Goal: Information Seeking & Learning: Learn about a topic

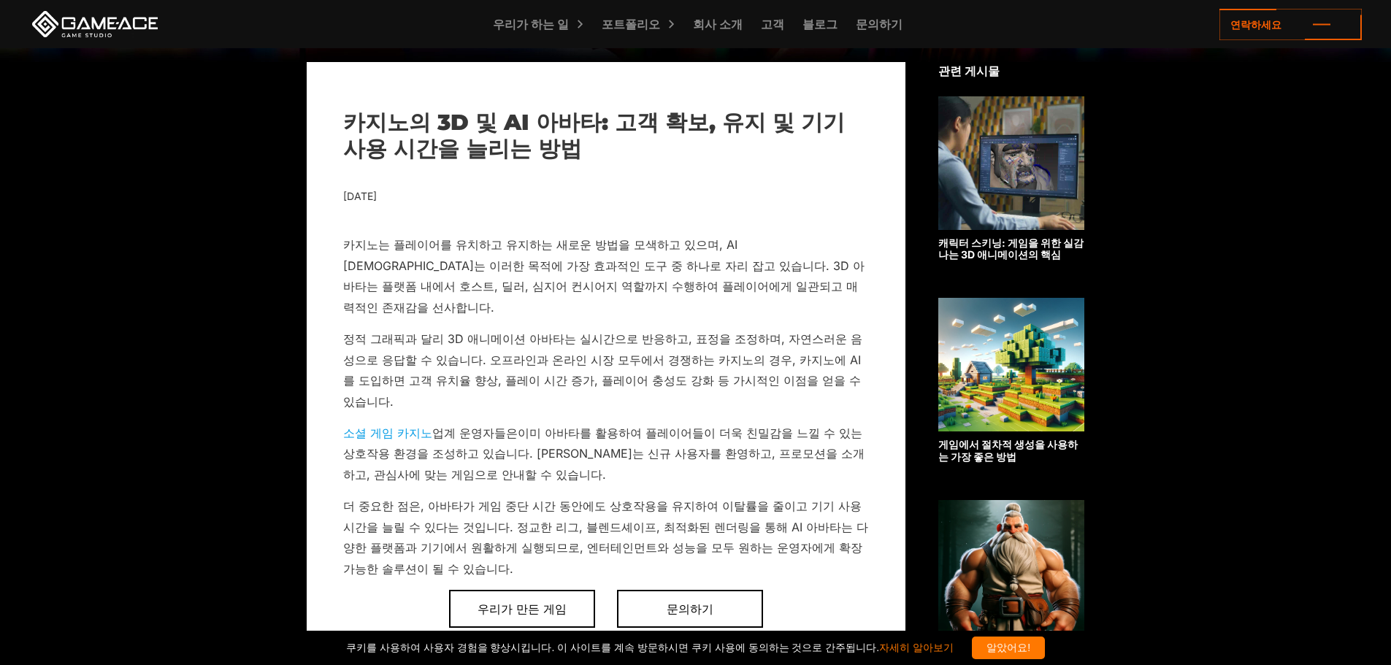
scroll to position [430, 0]
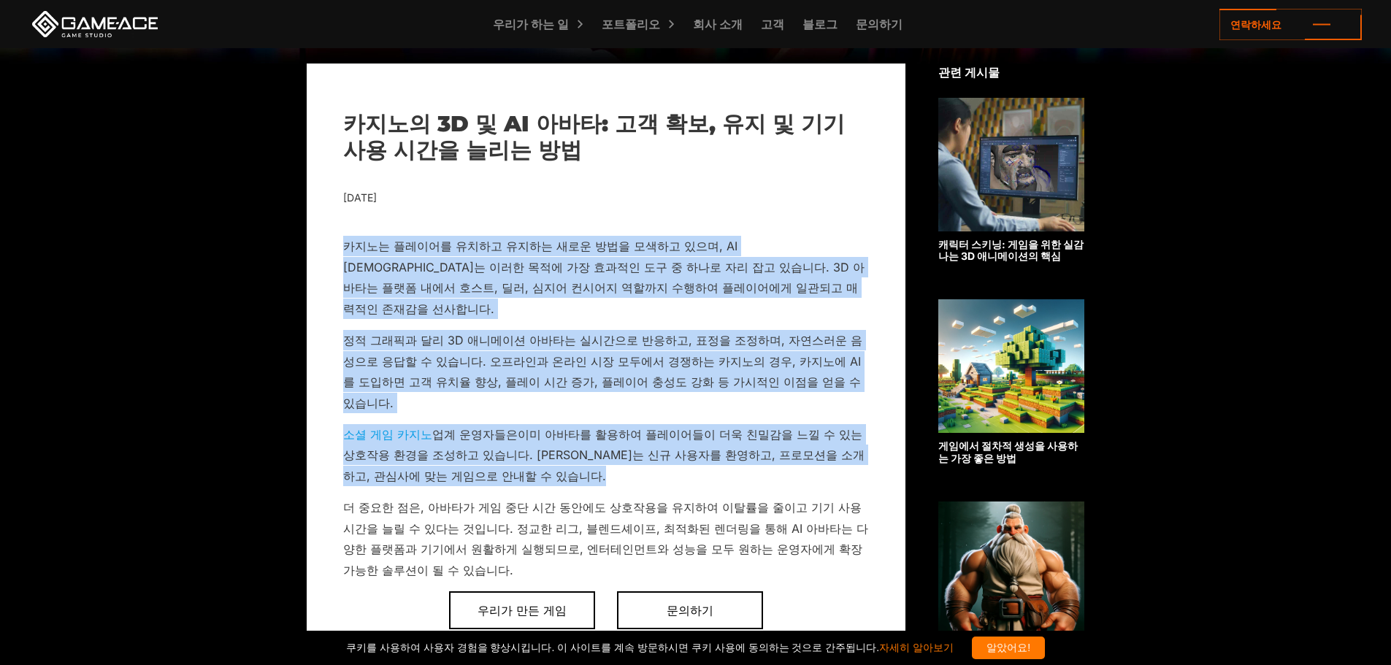
drag, startPoint x: 347, startPoint y: 232, endPoint x: 314, endPoint y: 465, distance: 235.2
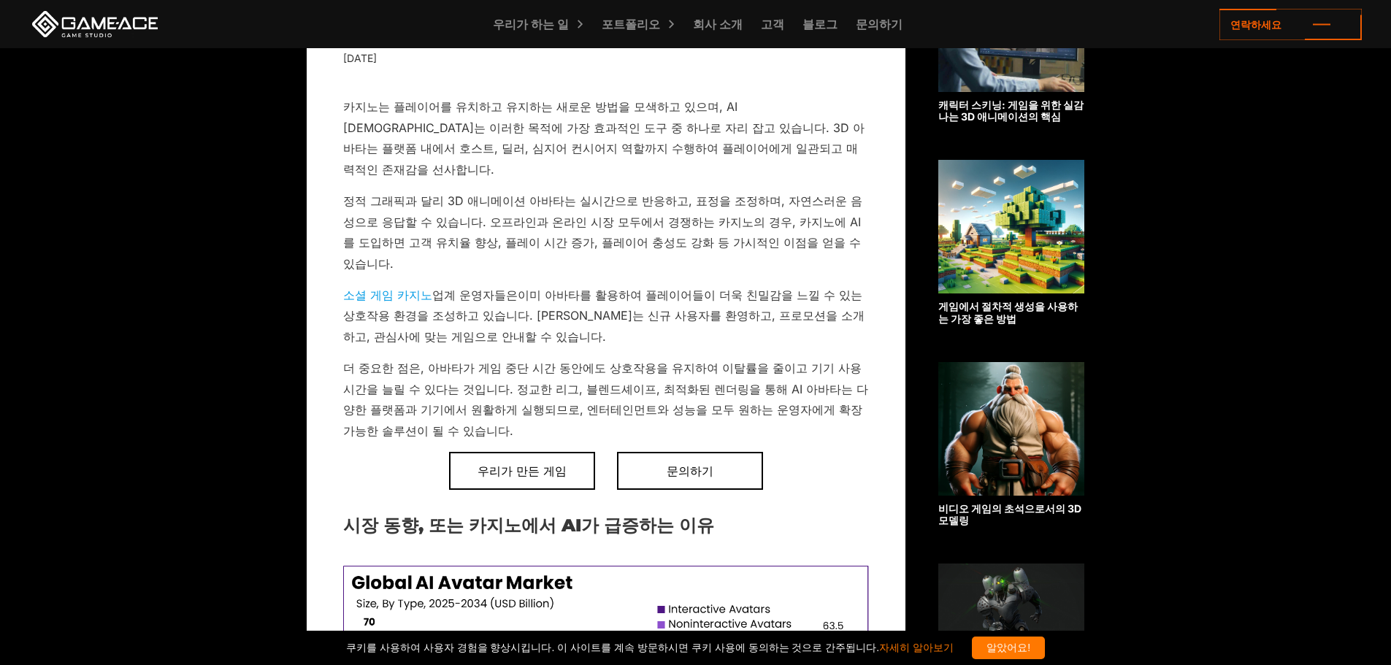
scroll to position [576, 0]
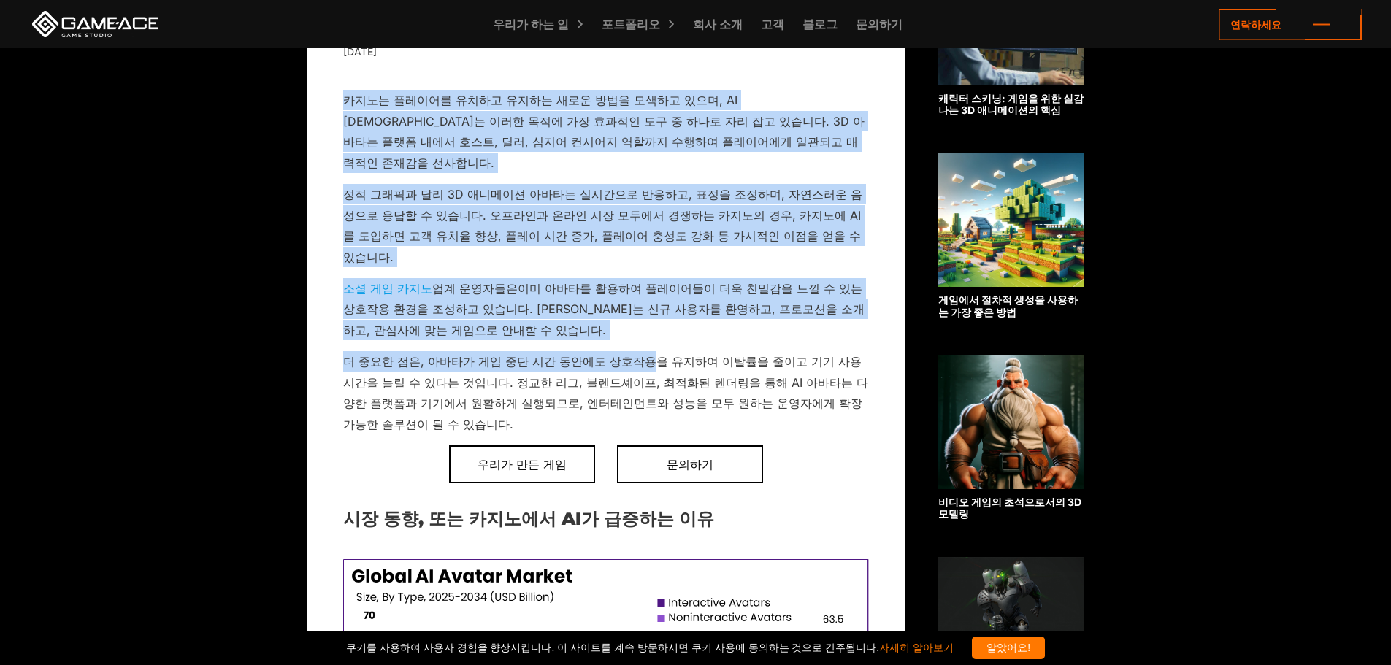
drag, startPoint x: 337, startPoint y: 96, endPoint x: 634, endPoint y: 312, distance: 367.6
click at [634, 351] on p "더 중요한 점은, 아바타가 게임 중단 시간 동안에도 상호작용을 유지하여 이탈률을 줄이고 기기 사용 시간을 늘릴 수 있다는 것입니다. 정교한 리…" at bounding box center [606, 392] width 526 height 83
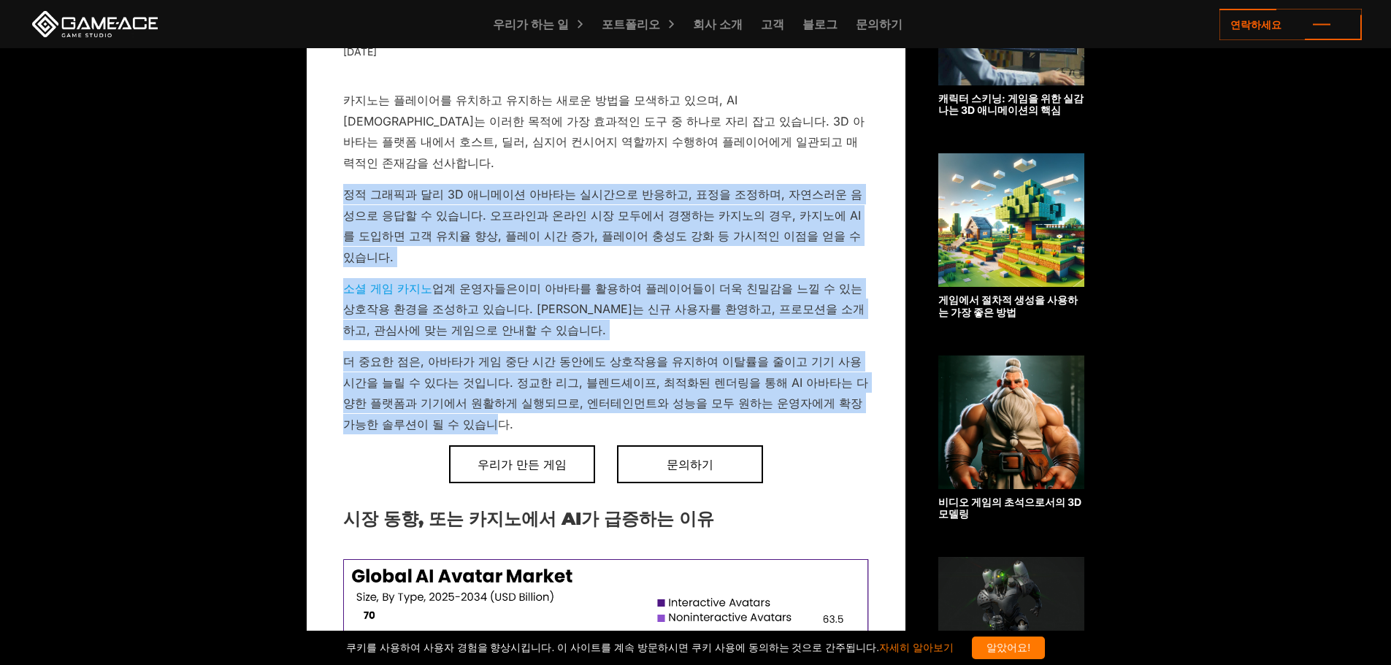
drag, startPoint x: 320, startPoint y: 168, endPoint x: 361, endPoint y: 377, distance: 213.3
click at [361, 379] on font "더 중요한 점은, 아바타가 게임 중단 시간 동안에도 상호작용을 유지하여 이탈률을 줄이고 기기 사용 시간을 늘릴 수 있다는 것입니다. 정교한 리…" at bounding box center [605, 392] width 525 height 77
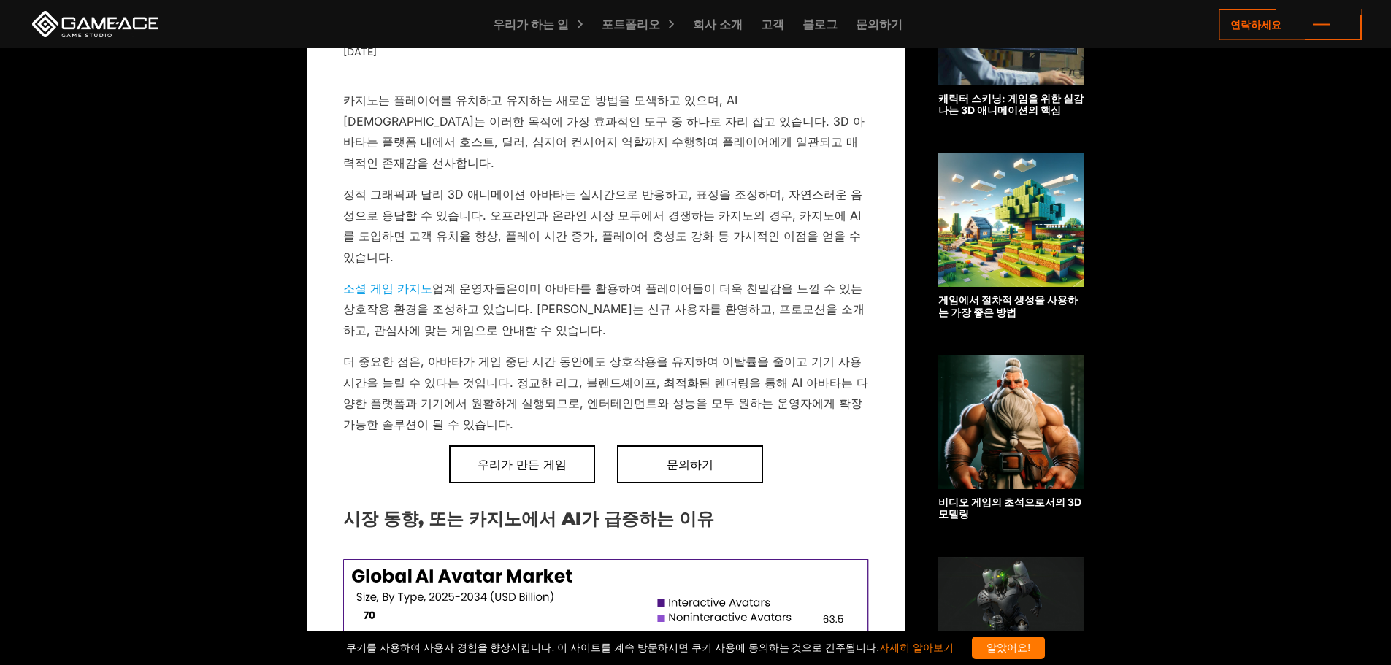
click at [379, 384] on p "더 중요한 점은, 아바타가 게임 중단 시간 동안에도 상호작용을 유지하여 이탈률을 줄이고 기기 사용 시간을 늘릴 수 있다는 것입니다. 정교한 리…" at bounding box center [606, 392] width 526 height 83
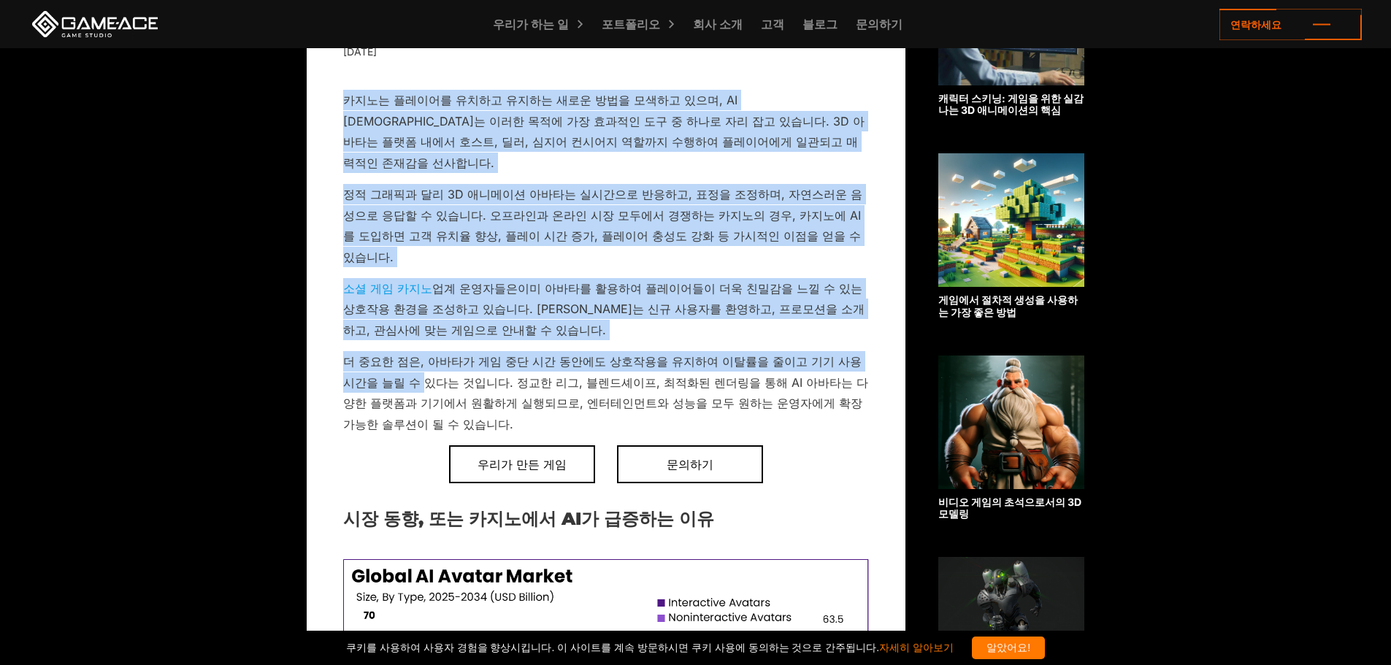
drag, startPoint x: 339, startPoint y: 106, endPoint x: 372, endPoint y: 348, distance: 244.6
click at [372, 351] on p "더 중요한 점은, 아바타가 게임 중단 시간 동안에도 상호작용을 유지하여 이탈률을 줄이고 기기 사용 시간을 늘릴 수 있다는 것입니다. 정교한 리…" at bounding box center [606, 392] width 526 height 83
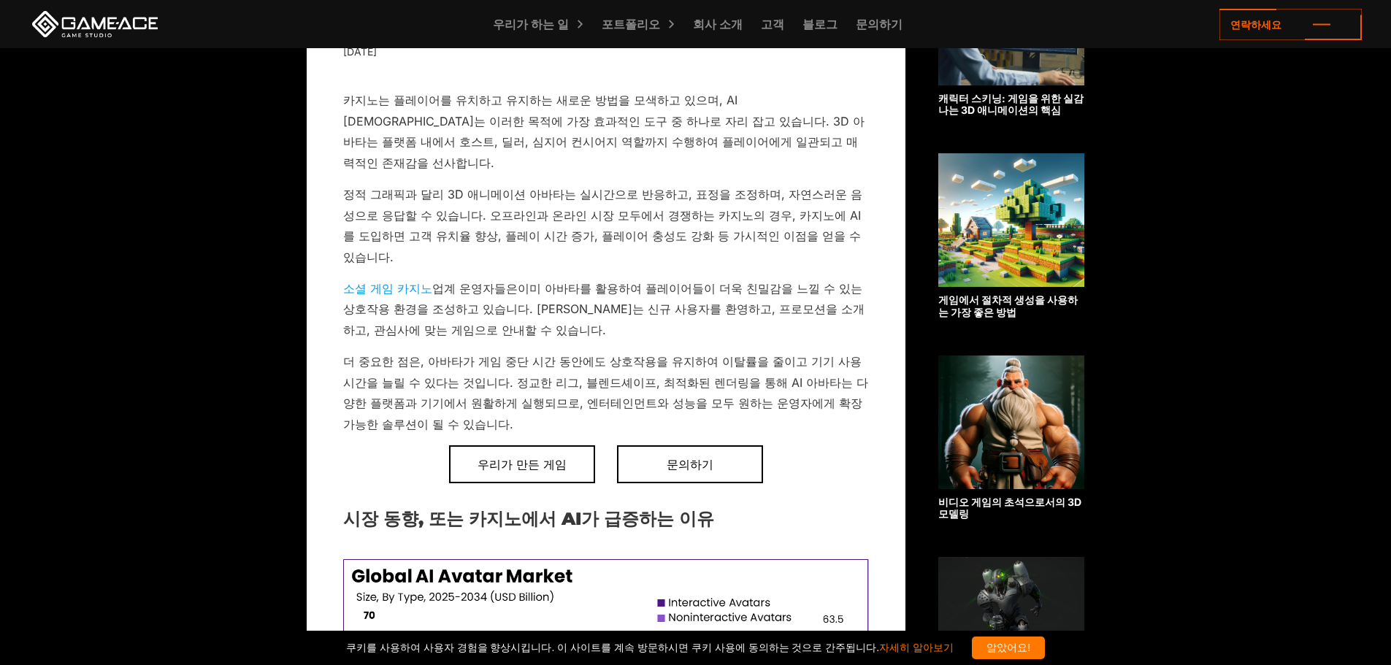
scroll to position [649, 0]
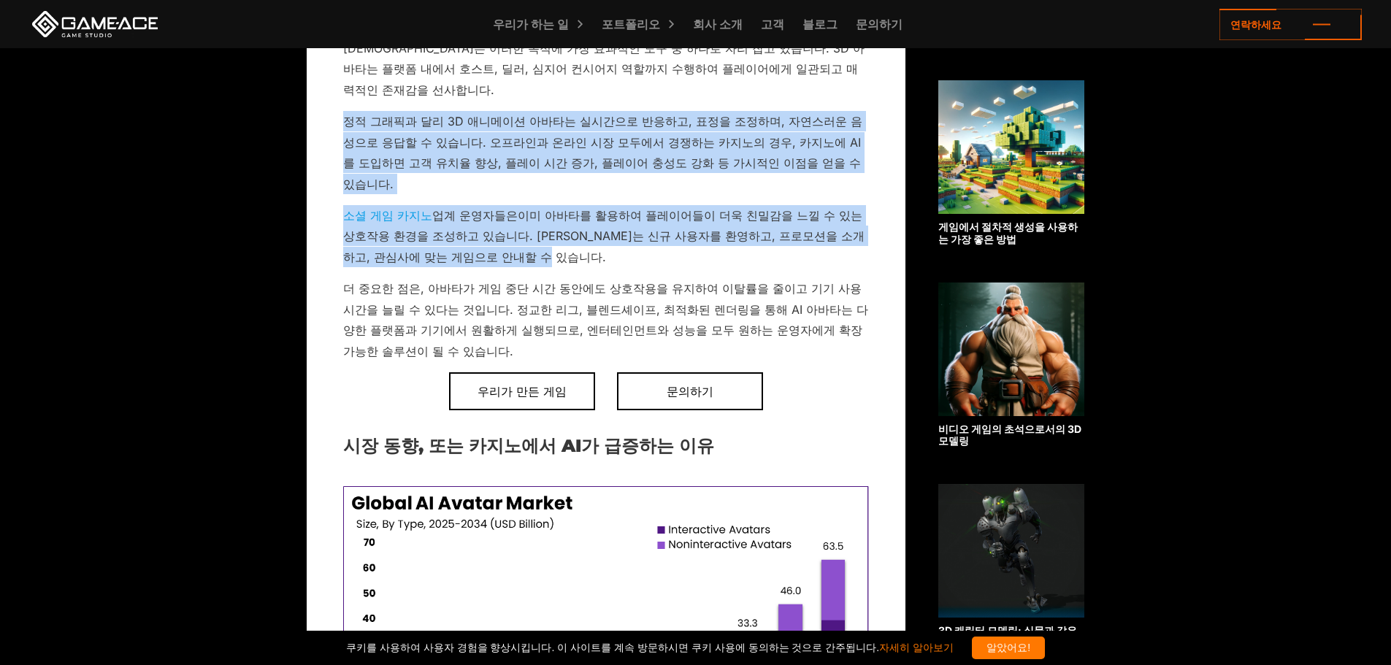
drag, startPoint x: 346, startPoint y: 91, endPoint x: 631, endPoint y: 220, distance: 312.7
click at [631, 220] on p "소셜 게임 카지노 업계 운영자들은 이미 아바타를 활용하여 플레이어들이 더욱 친밀감을 느낄 수 있는 상호작용 환경을 조성하고 있습니다. [PER…" at bounding box center [606, 236] width 526 height 62
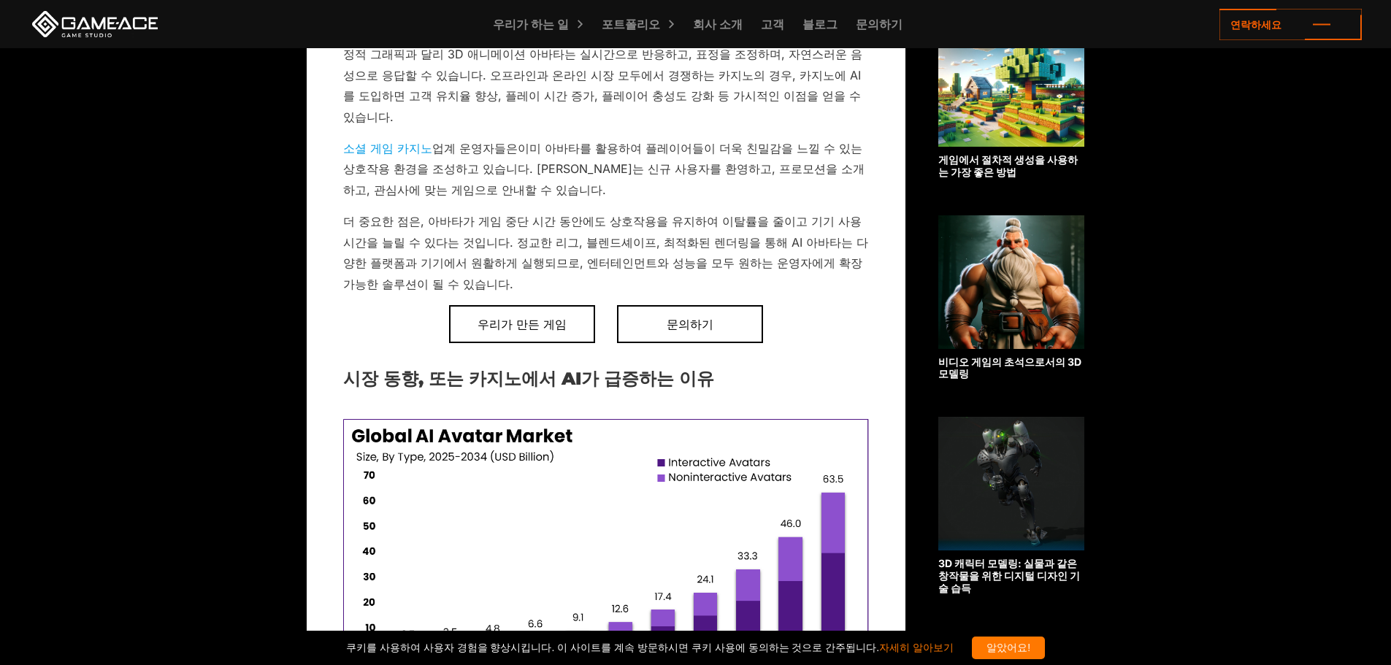
scroll to position [795, 0]
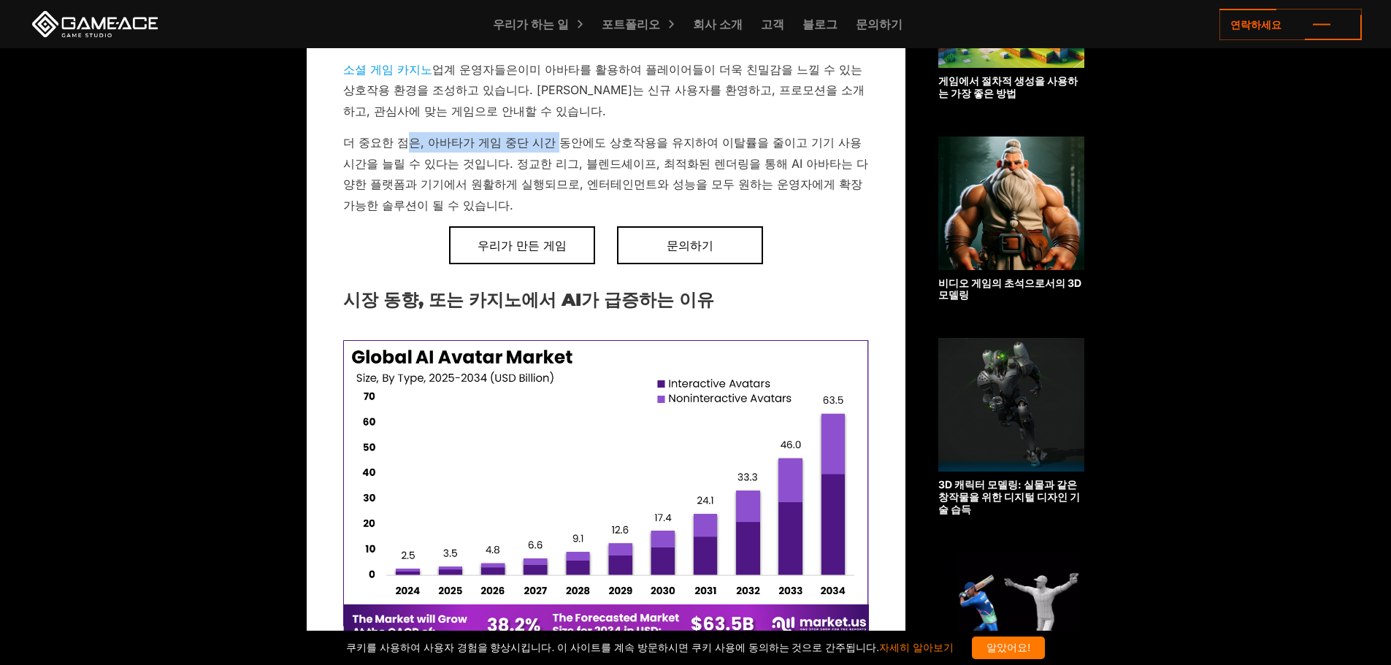
drag, startPoint x: 407, startPoint y: 98, endPoint x: 545, endPoint y: 99, distance: 138.7
click at [545, 135] on font "더 중요한 점은, 아바타가 게임 중단 시간 동안에도 상호작용을 유지하여 이탈률을 줄이고 기기 사용 시간을 늘릴 수 있다는 것입니다. 정교한 리…" at bounding box center [605, 173] width 525 height 77
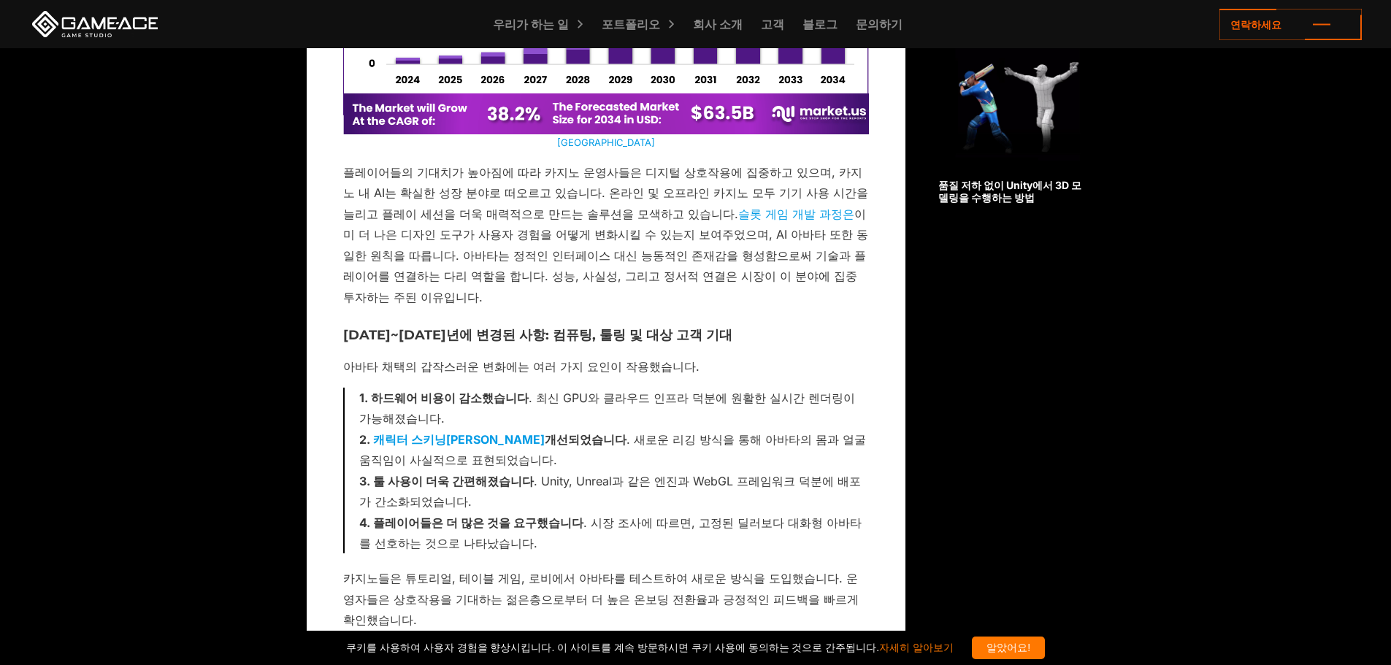
scroll to position [1460, 0]
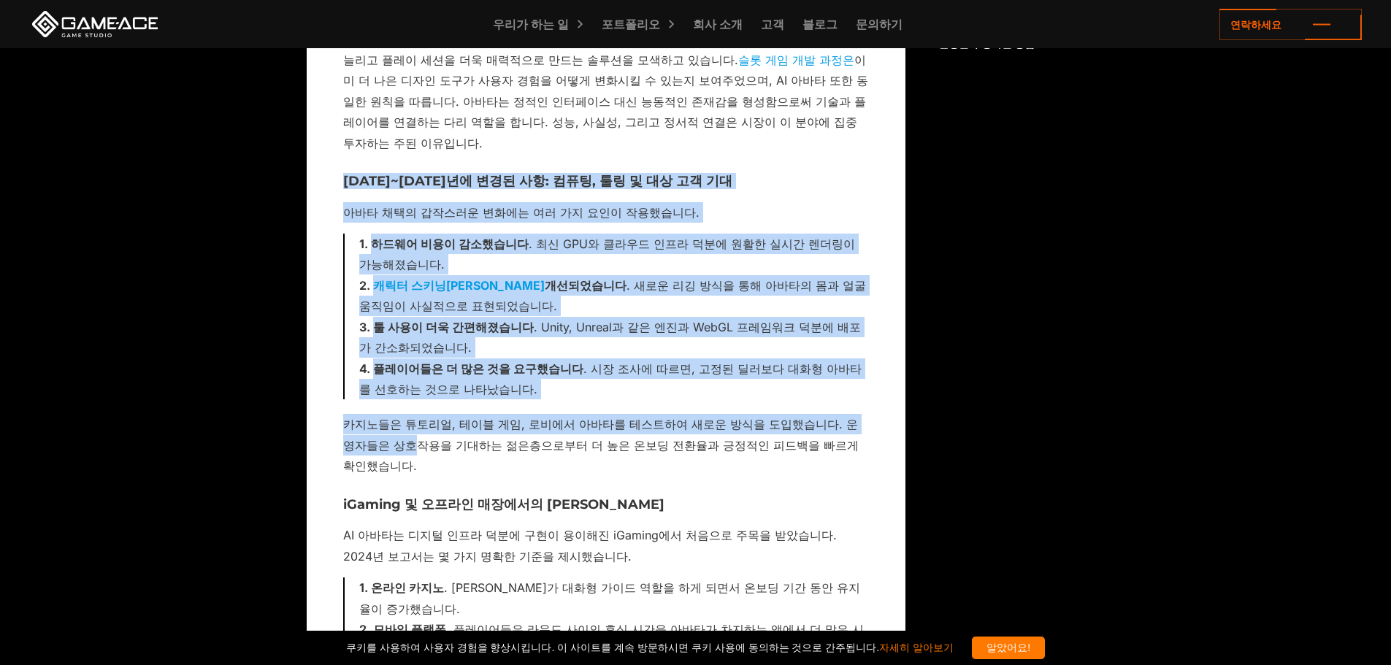
drag, startPoint x: 333, startPoint y: 117, endPoint x: 364, endPoint y: 388, distance: 272.6
click at [364, 417] on font "카지노들은 튜토리얼, 테이블 게임, 로비에서 아바타를 테스트하여 새로운 방식을 도입했습니다. 운영자들은 상호작용을 기대하는 젊은층으로부터 더 …" at bounding box center [600, 445] width 515 height 56
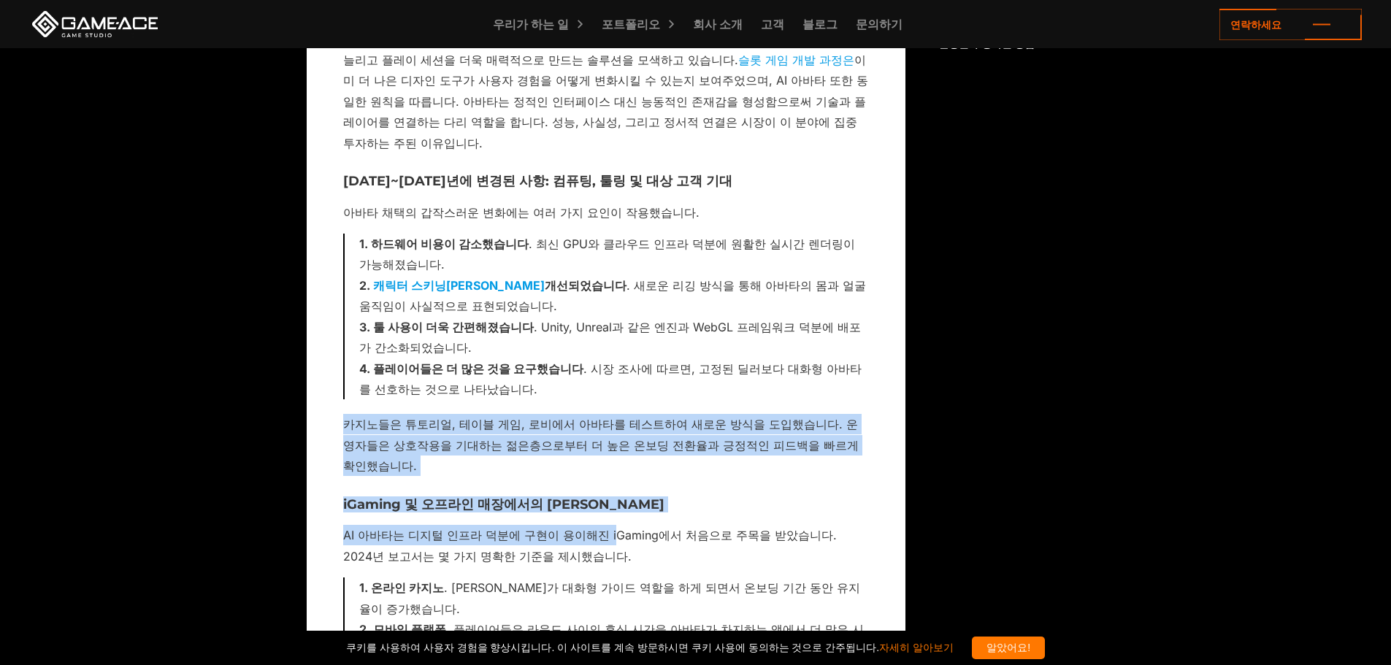
drag, startPoint x: 339, startPoint y: 353, endPoint x: 597, endPoint y: 437, distance: 271.0
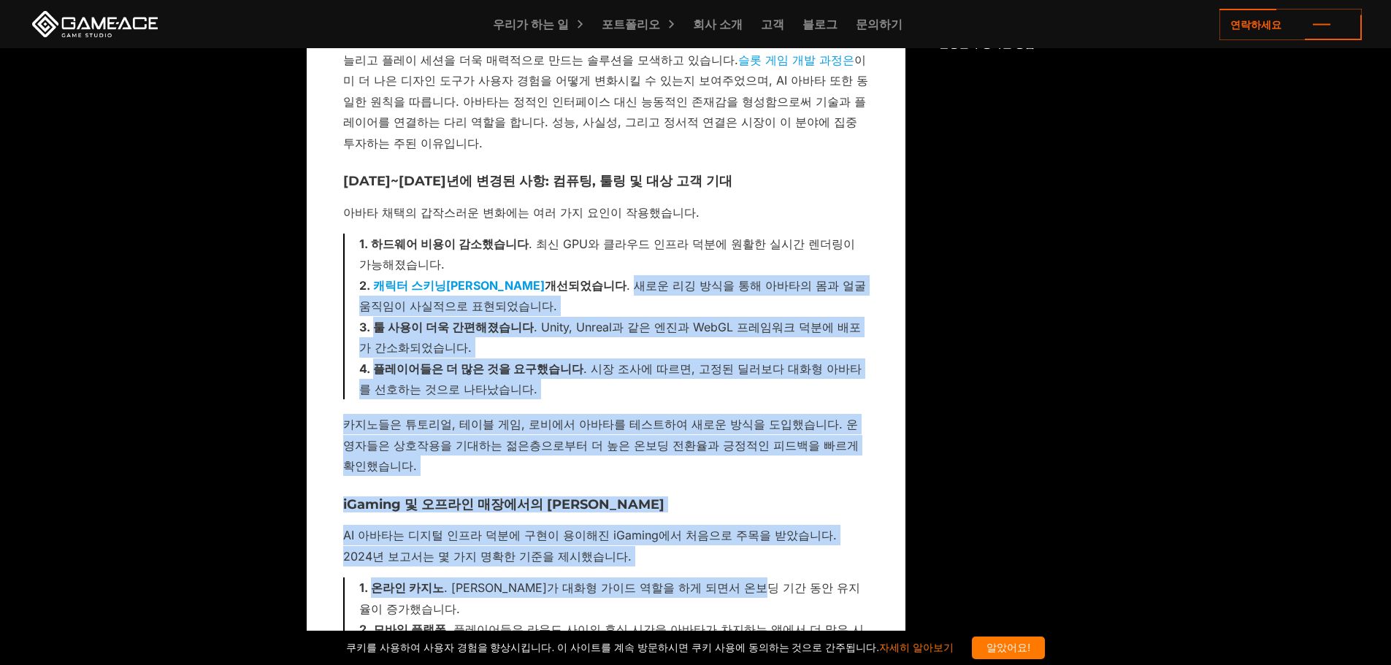
drag, startPoint x: 536, startPoint y: 212, endPoint x: 764, endPoint y: 506, distance: 371.9
click at [767, 580] on font ". [PERSON_NAME]가 대화형 가이드 역할을 하게 되면서 온보딩 기간 동안 유지율이 증가했습니다." at bounding box center [609, 597] width 501 height 35
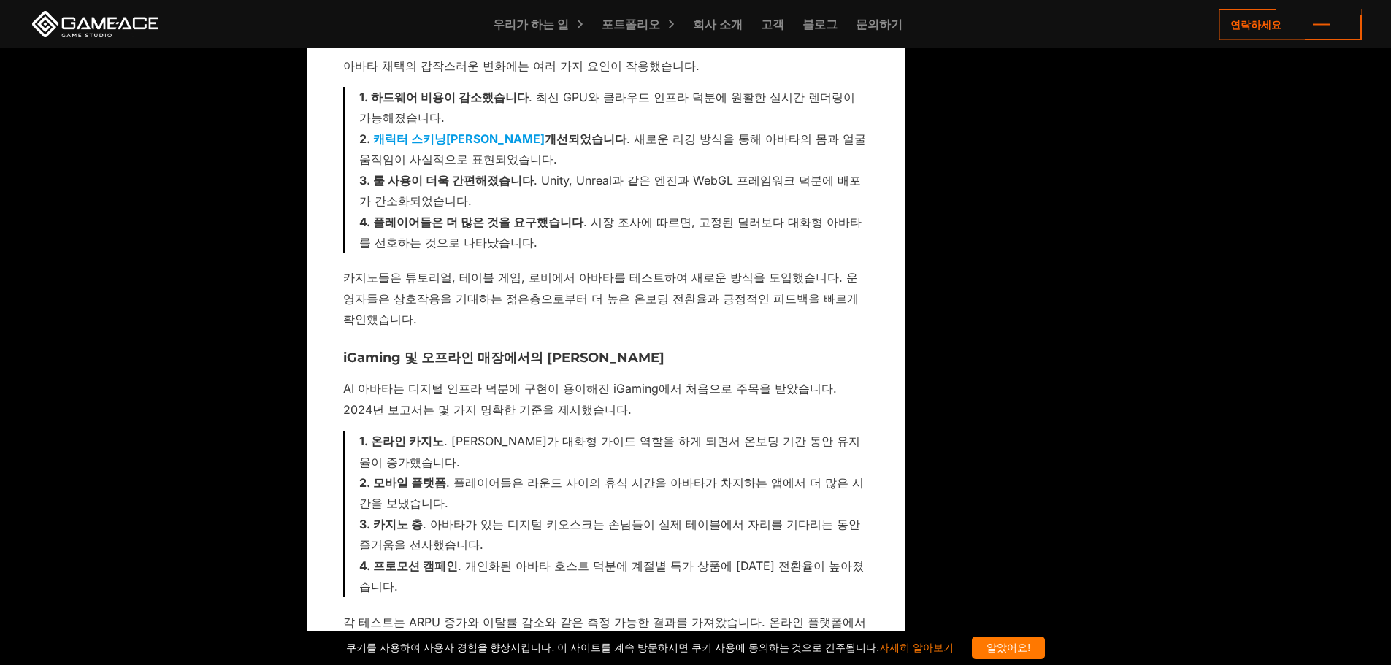
scroll to position [1752, 0]
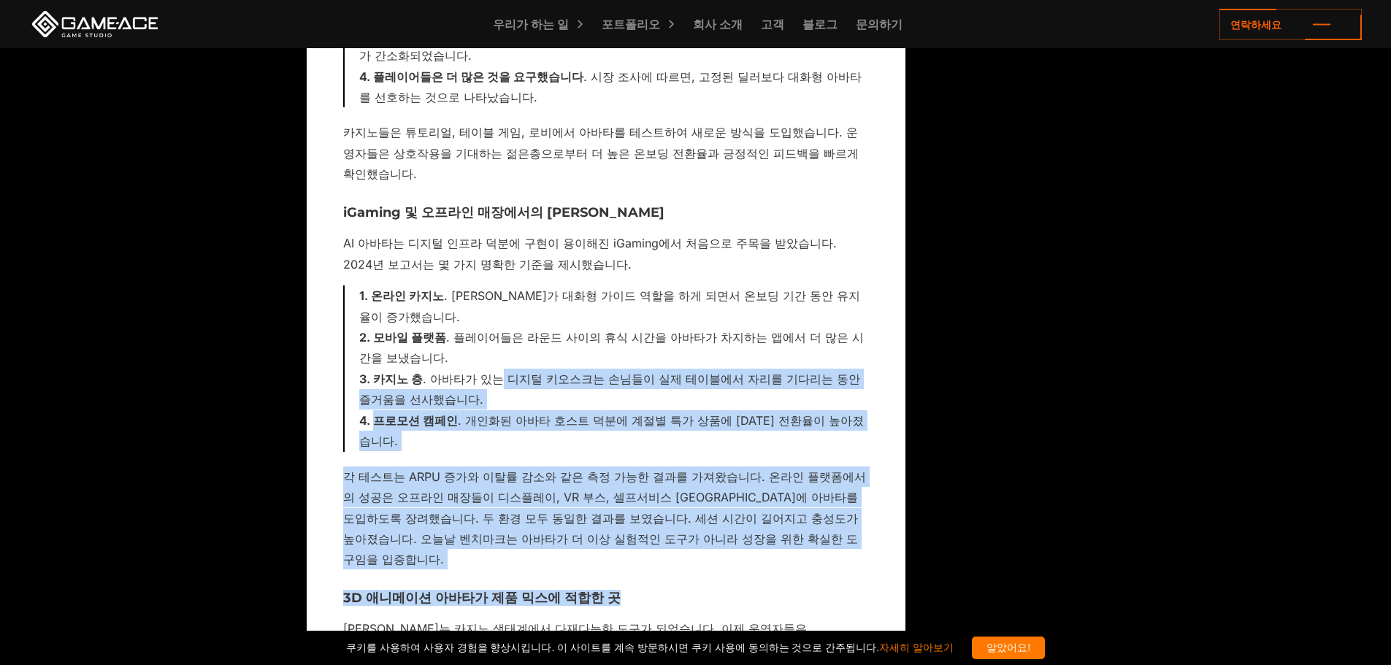
drag, startPoint x: 807, startPoint y: 428, endPoint x: 446, endPoint y: 266, distance: 395.8
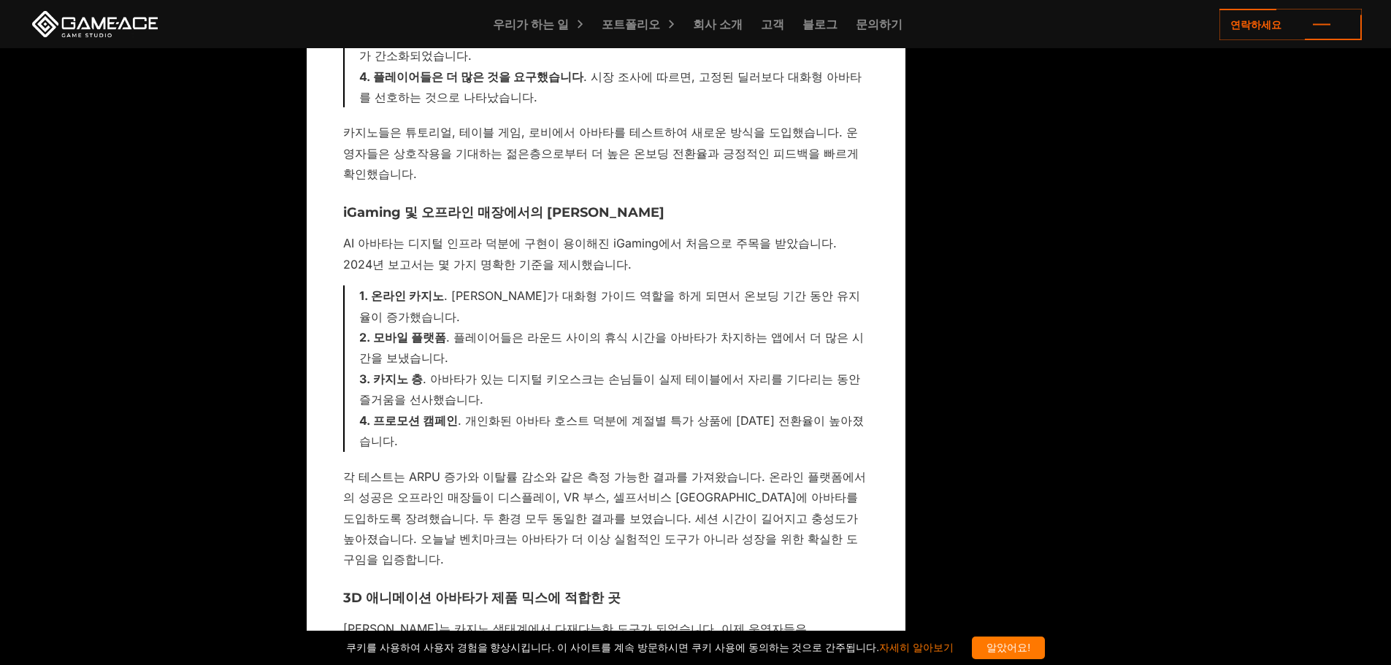
click at [445, 369] on li "카지노 층 . 아바타가 있는 디지털 키오스크는 손님들이 실제 테이블에서 자리를 기다리는 동안 즐거움을 선사했습니다." at bounding box center [614, 390] width 510 height 42
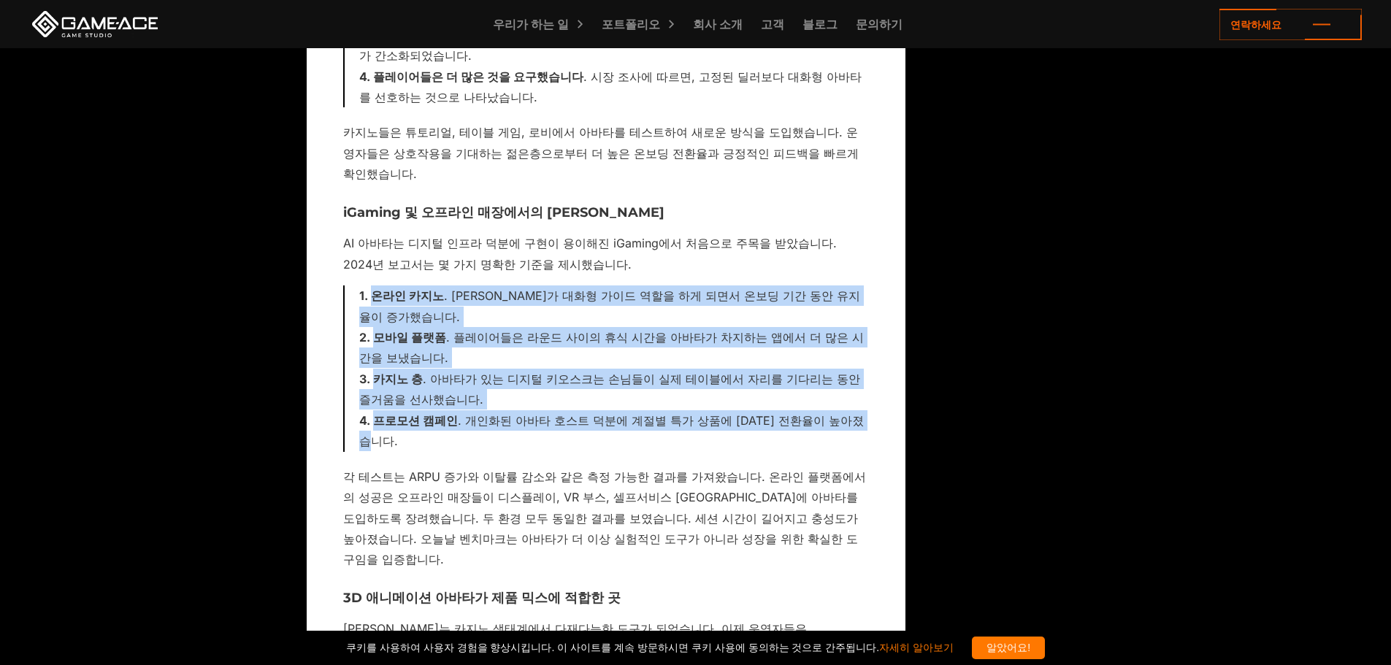
drag, startPoint x: 334, startPoint y: 211, endPoint x: 887, endPoint y: 318, distance: 562.8
copy ol "온라인 카지노 . [PERSON_NAME]가 대화형 가이드 역할을 하게 되면서 온보딩 기간 동안 유지율이 증가했습니다. 모바일 플랫폼 . 플레…"
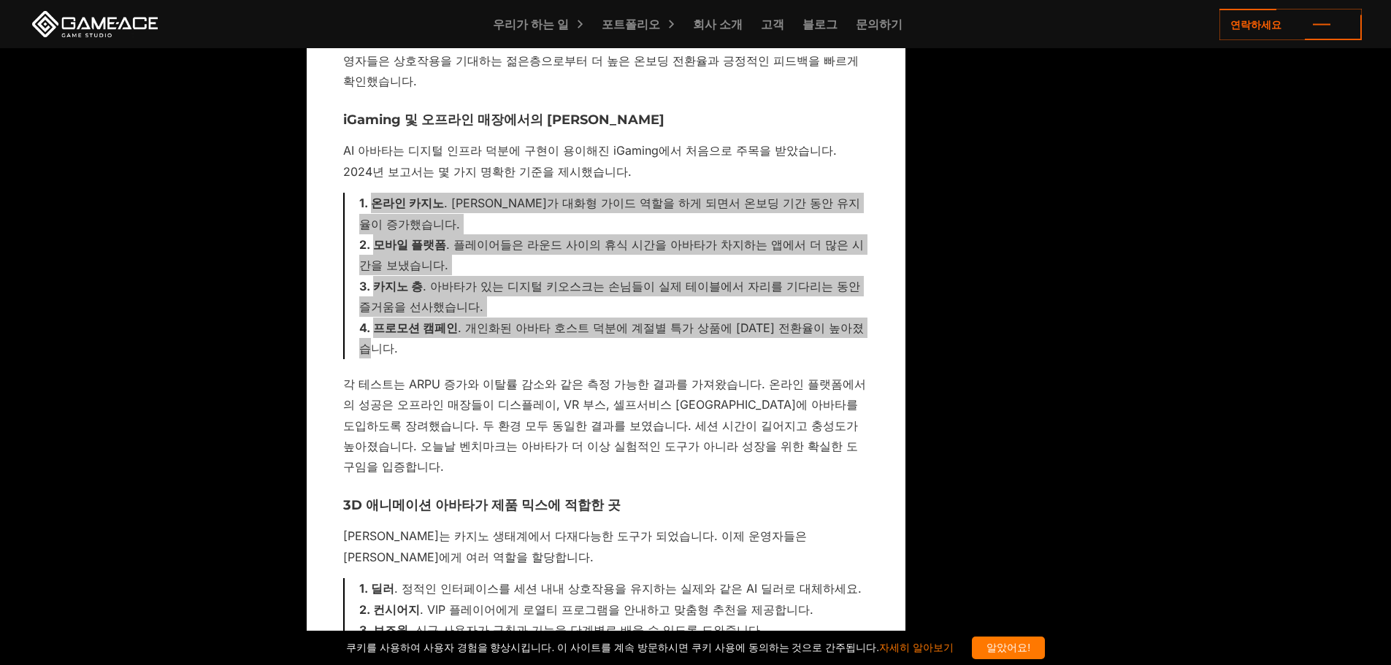
scroll to position [1971, 0]
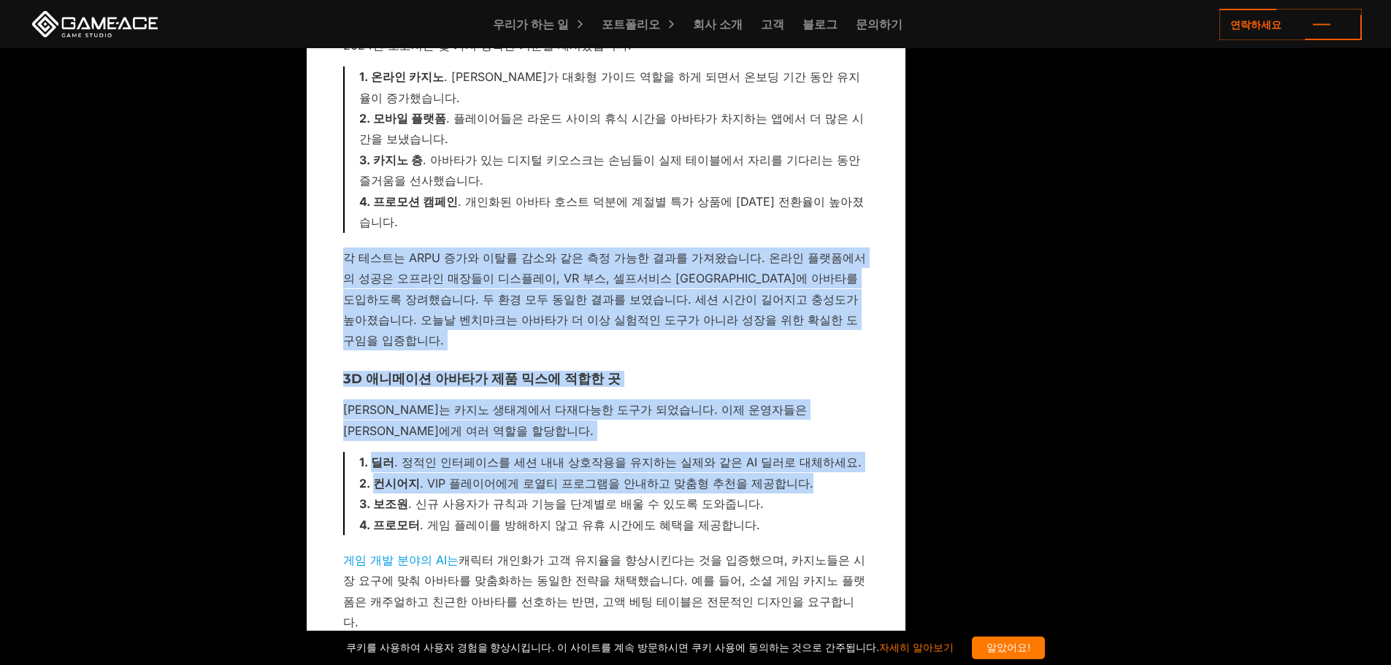
drag, startPoint x: 339, startPoint y: 140, endPoint x: 321, endPoint y: 355, distance: 215.4
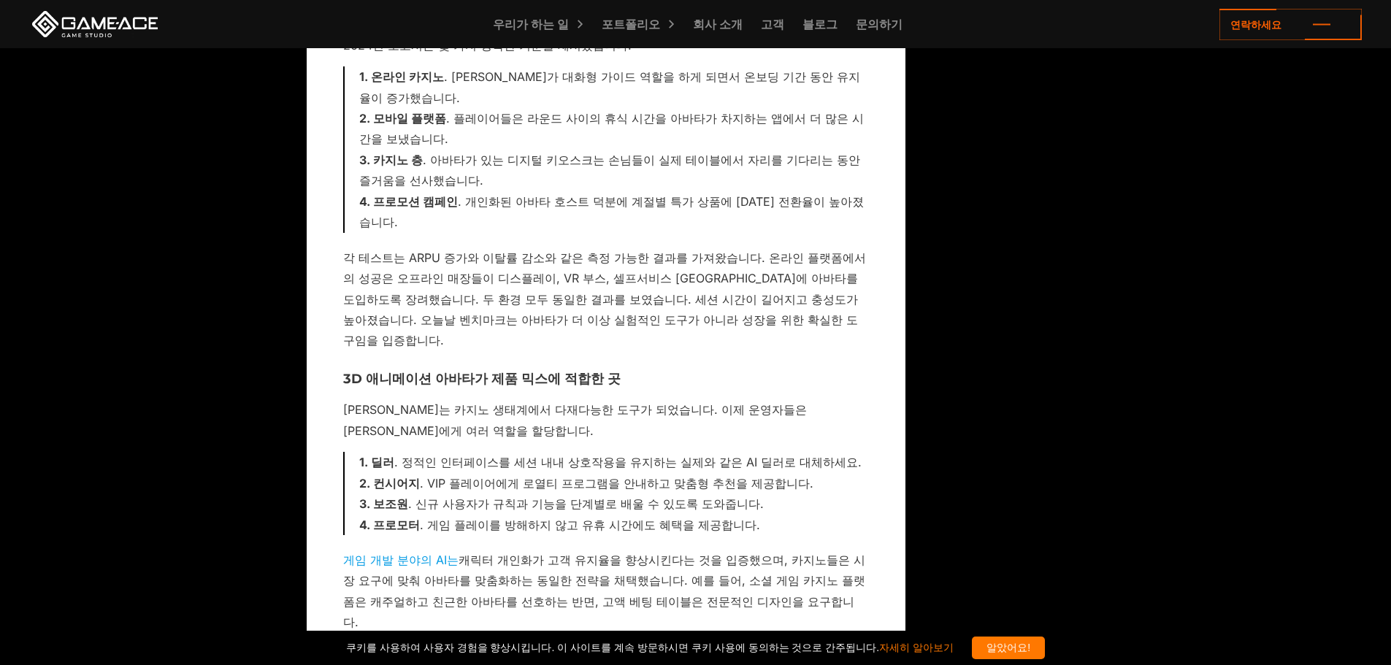
click at [356, 452] on div "딜러 . 정적인 인터페이스를 세션 내내 상호작용을 유지하는 실제와 같은 AI 딜러로 대체하세요. 컨시어지 . VIP 플레이어에게 로열티 프로그…" at bounding box center [606, 493] width 526 height 83
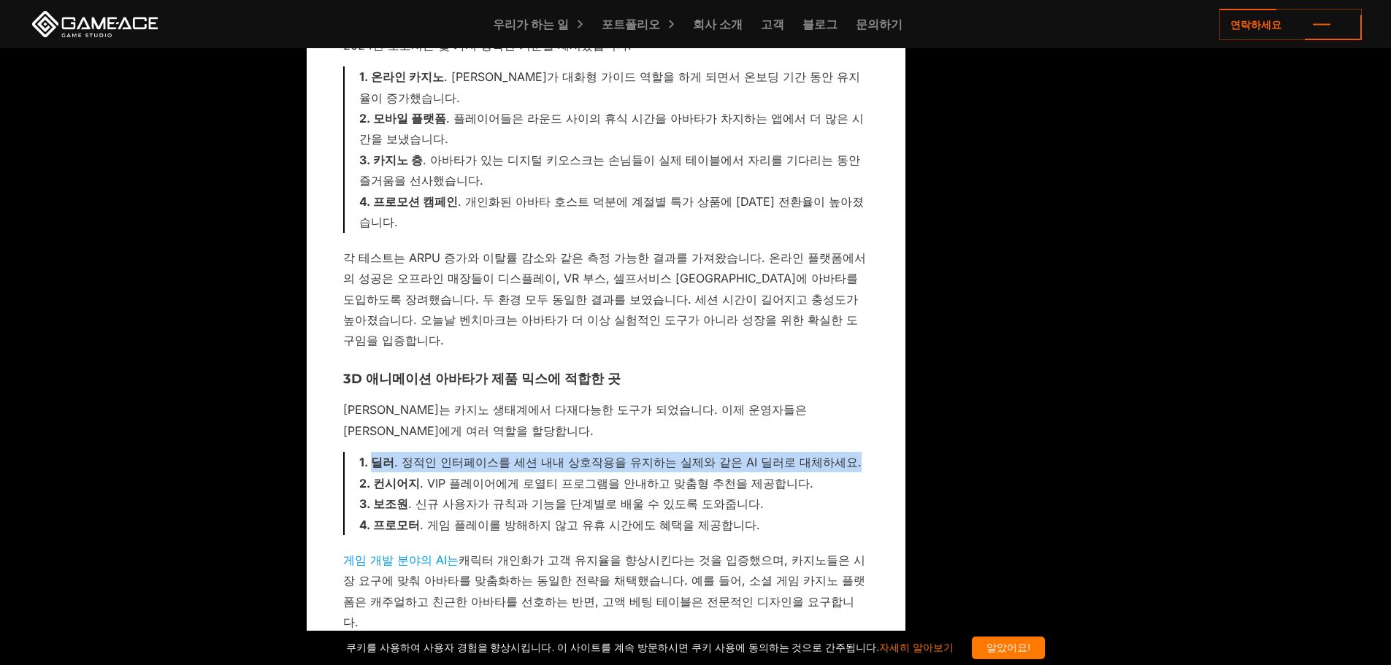
click at [356, 452] on div "딜러 . 정적인 인터페이스를 세션 내내 상호작용을 유지하는 실제와 같은 AI 딜러로 대체하세요. 컨시어지 . VIP 플레이어에게 로열티 프로그…" at bounding box center [606, 493] width 526 height 83
drag, startPoint x: 322, startPoint y: 231, endPoint x: 776, endPoint y: 381, distance: 478.1
copy div "3D 애니메이션 아바타가 제품 믹스에 적합한 곳 아바타는 카지노 생태계에서 다재다능한 도구가 되었습니다. 이제 운영자들은 [PERSON_NAM…"
